Goal: Transaction & Acquisition: Purchase product/service

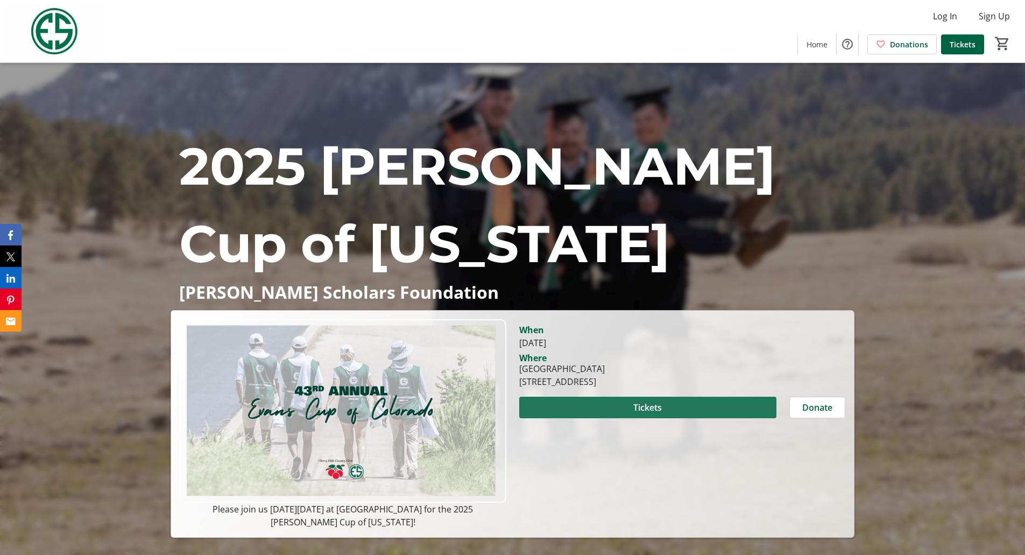
click at [675, 409] on span at bounding box center [647, 407] width 257 height 26
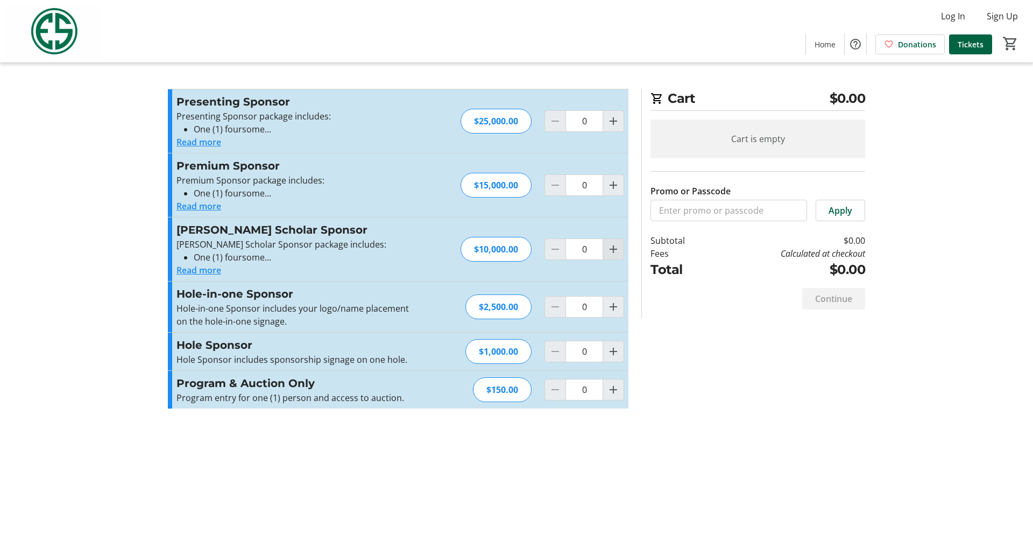
click at [612, 251] on mat-icon "Increment by one" at bounding box center [613, 249] width 13 height 13
type input "1"
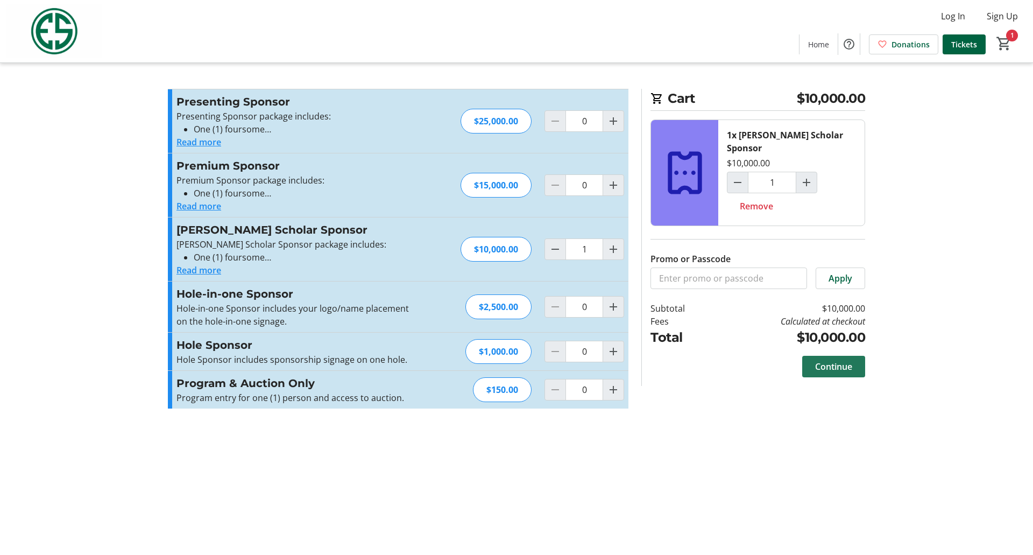
click at [843, 362] on span at bounding box center [833, 366] width 63 height 26
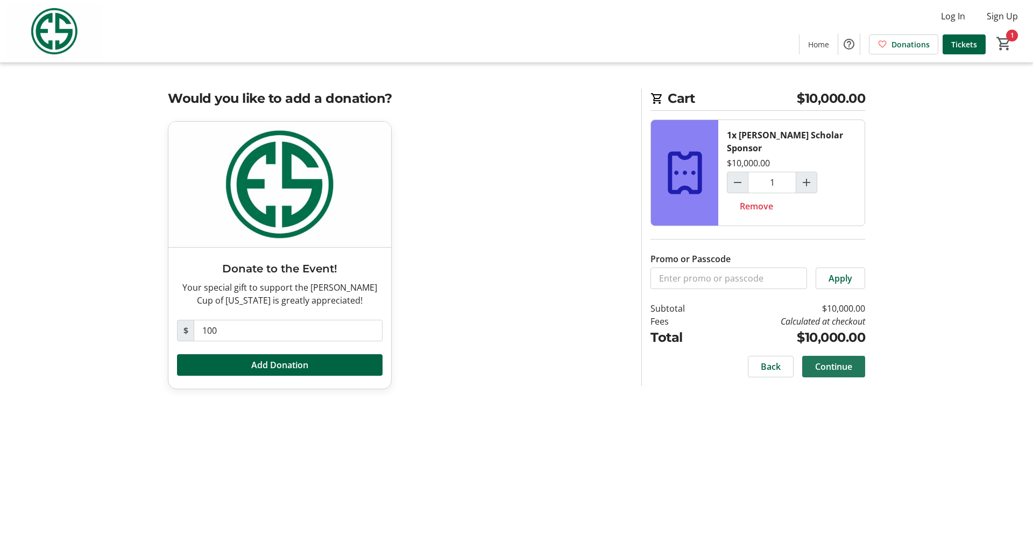
click at [838, 360] on span "Continue" at bounding box center [833, 366] width 37 height 13
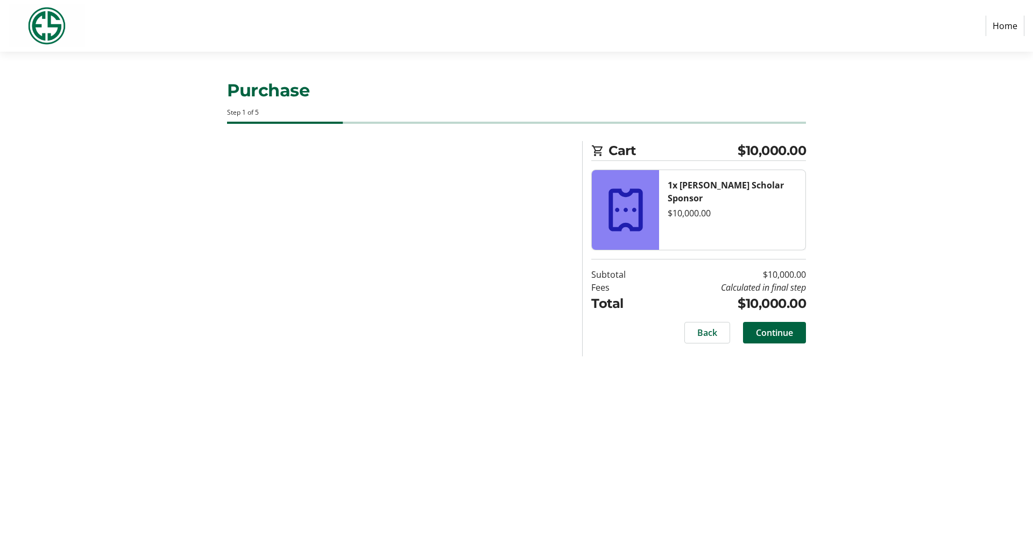
select select "US"
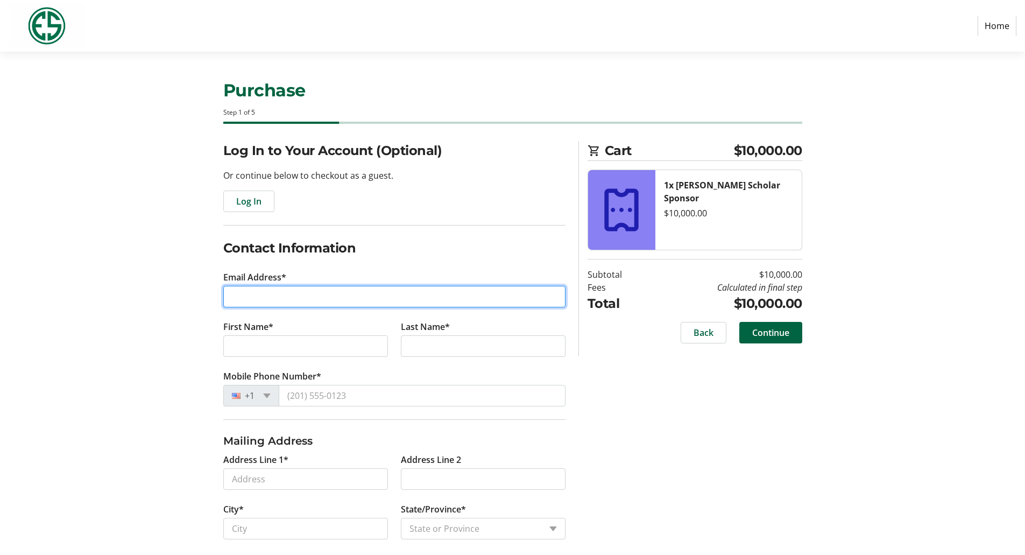
click at [341, 294] on input "Email Address*" at bounding box center [394, 297] width 342 height 22
